Goal: Task Accomplishment & Management: Manage account settings

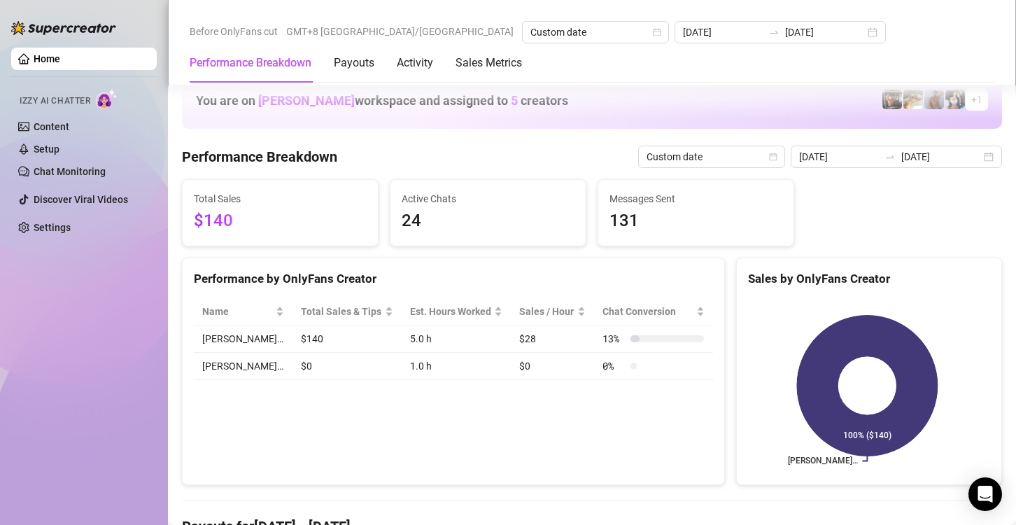
scroll to position [1745, 0]
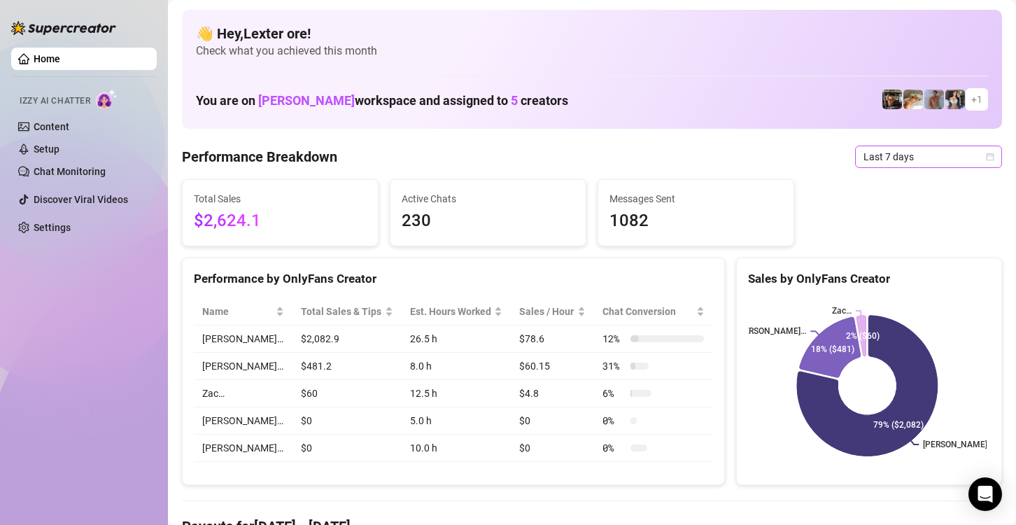
click at [984, 153] on div "Last 7 days" at bounding box center [928, 157] width 147 height 22
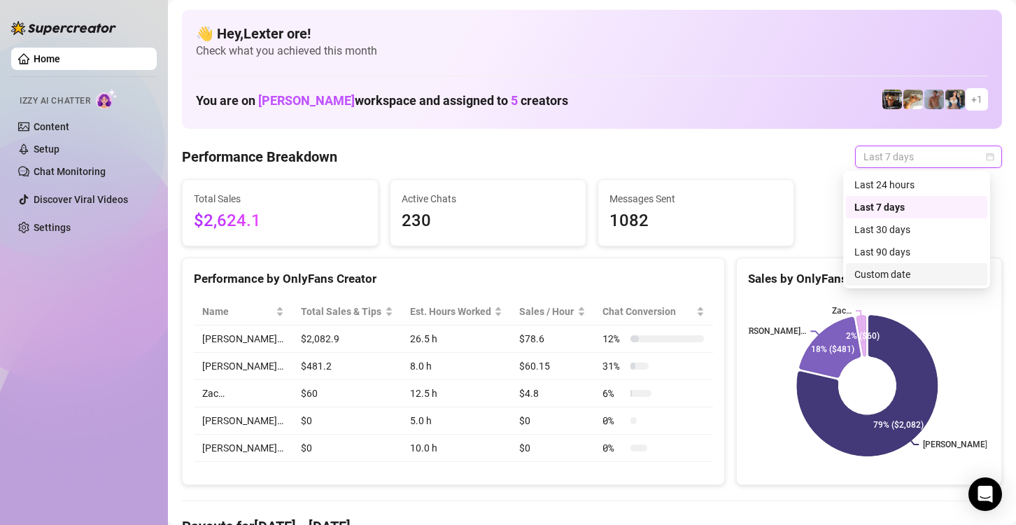
click at [903, 264] on div "Custom date" at bounding box center [916, 274] width 141 height 22
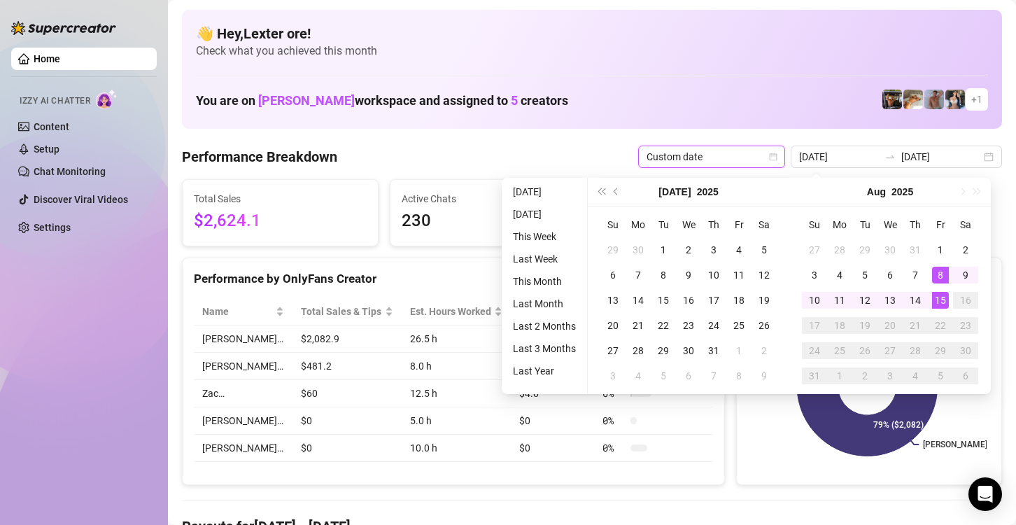
type input "[DATE]"
click at [939, 302] on div "15" at bounding box center [940, 300] width 17 height 17
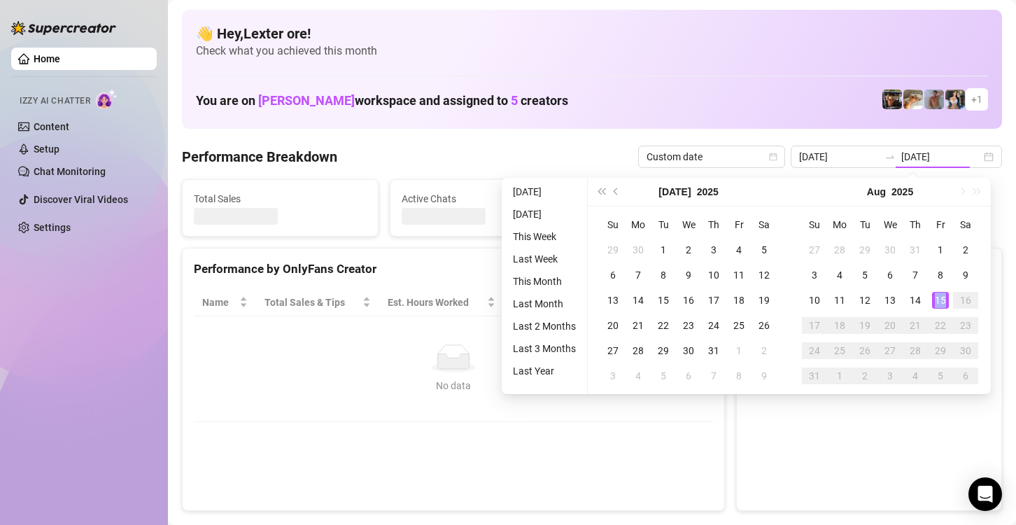
type input "[DATE]"
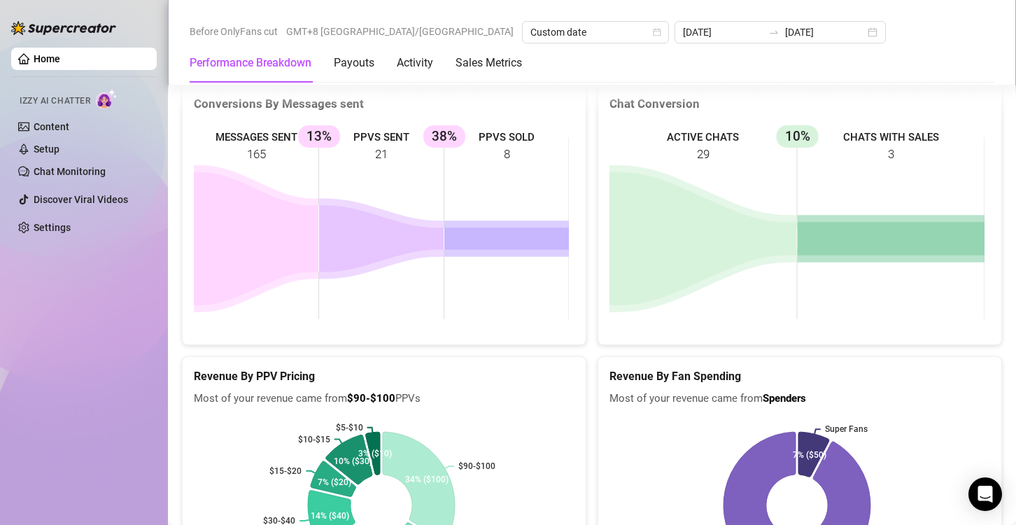
scroll to position [1945, 0]
